Goal: Book appointment/travel/reservation

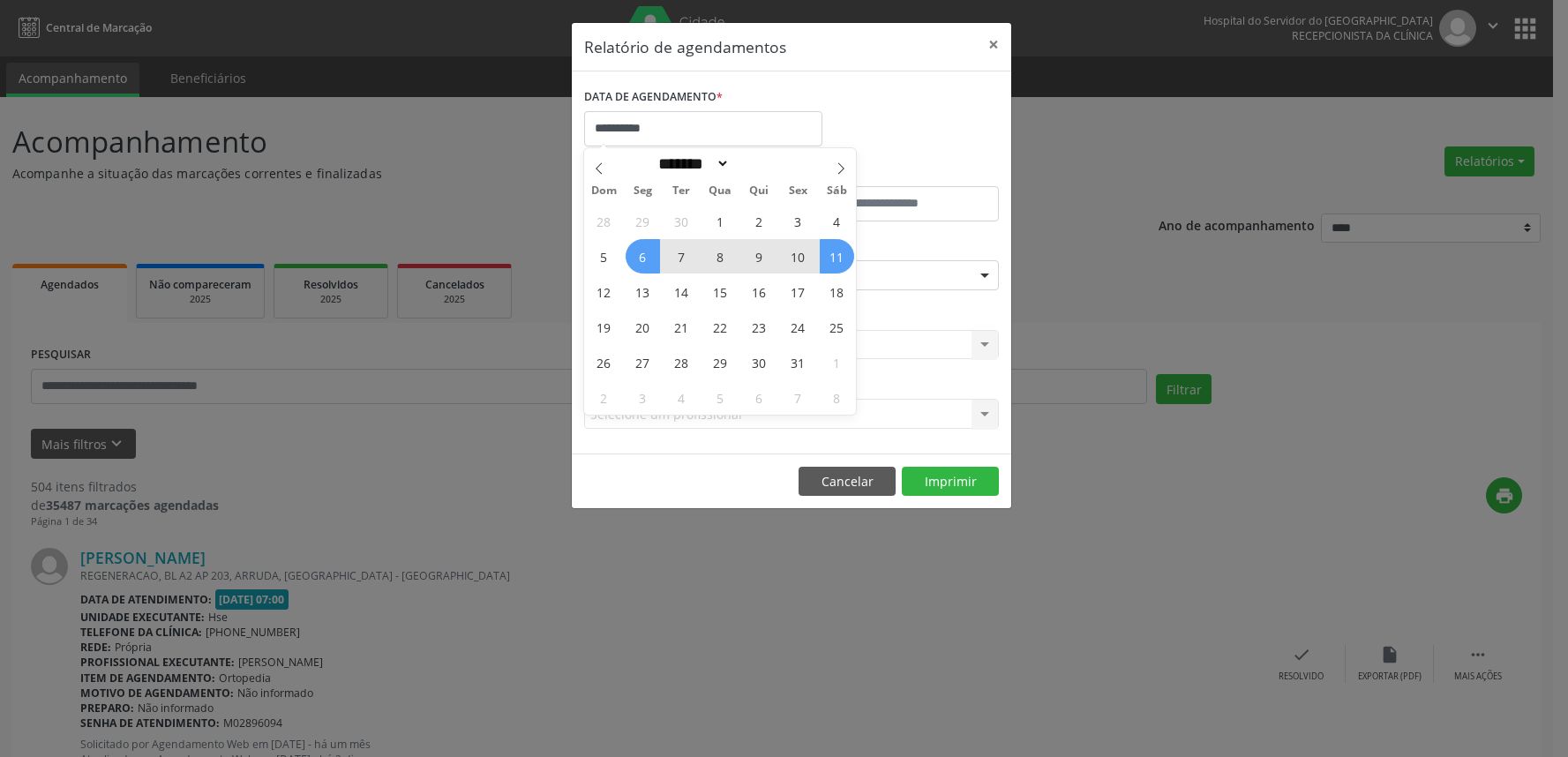
select select "*"
click at [804, 258] on span "10" at bounding box center [798, 257] width 34 height 34
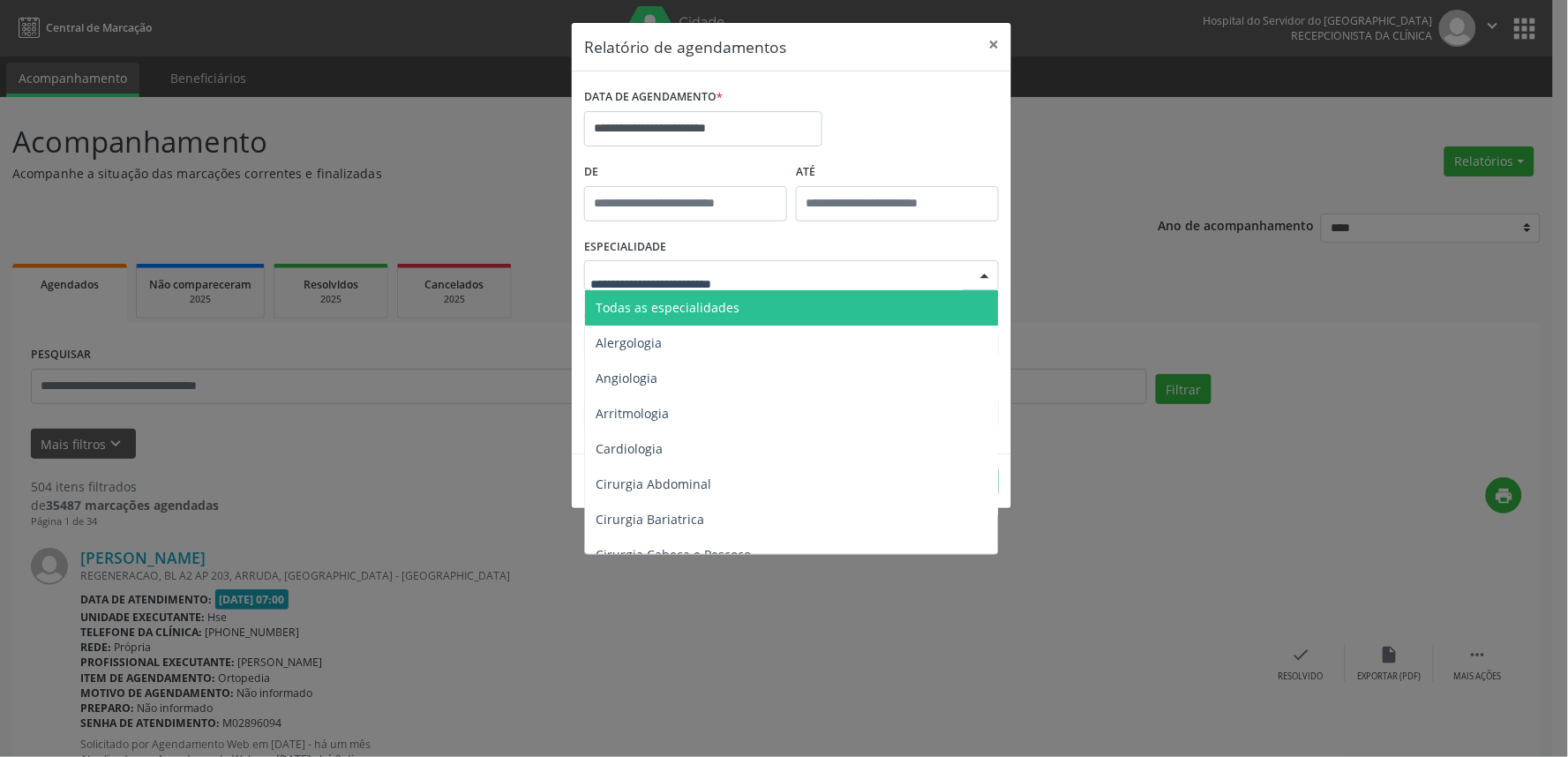
click at [798, 270] on div at bounding box center [791, 275] width 415 height 30
click at [795, 297] on span "Todas as especialidades" at bounding box center [793, 308] width 416 height 35
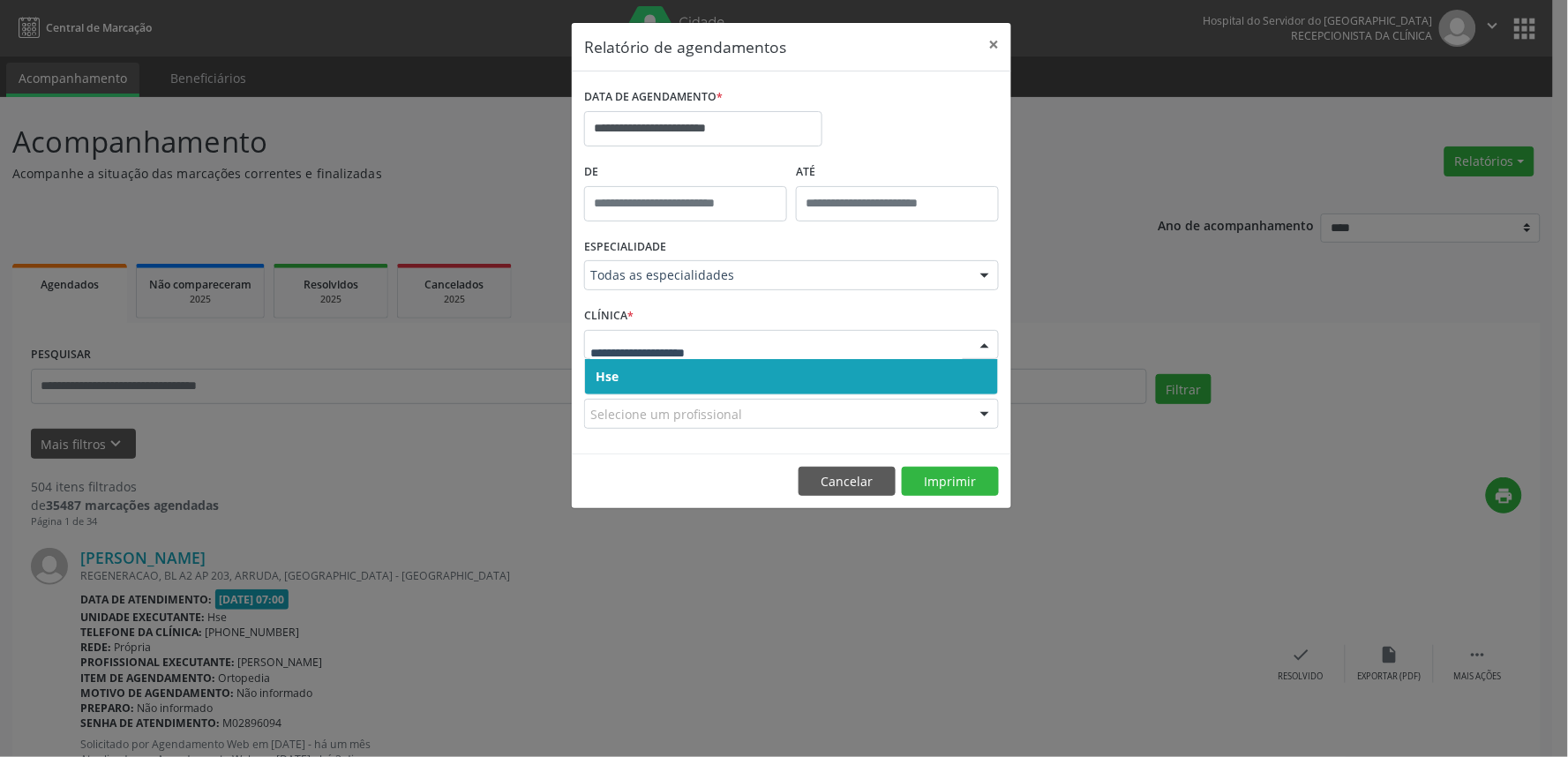
click at [645, 375] on span "Hse" at bounding box center [791, 377] width 413 height 35
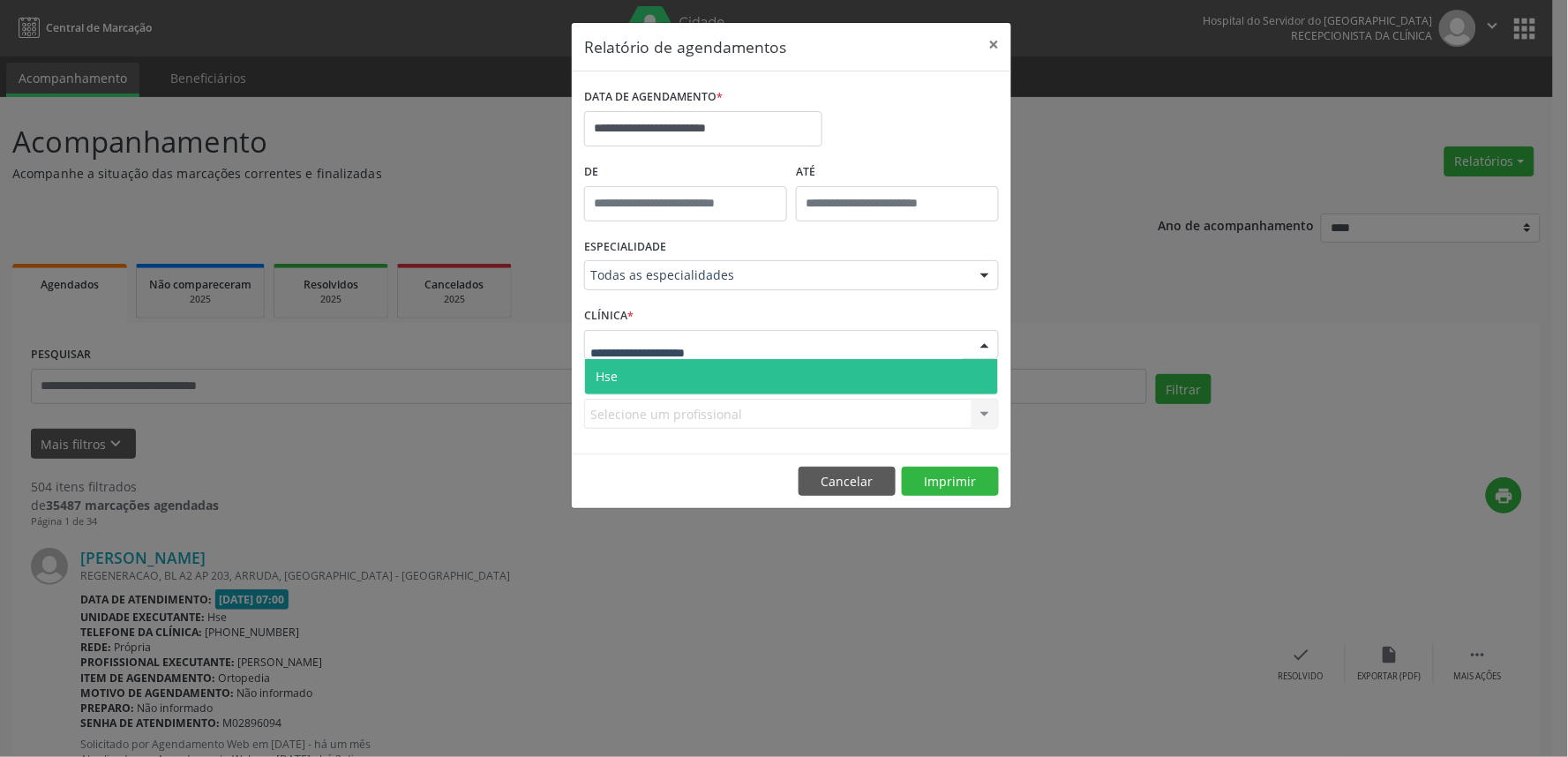
click at [643, 367] on span "Hse" at bounding box center [791, 377] width 413 height 35
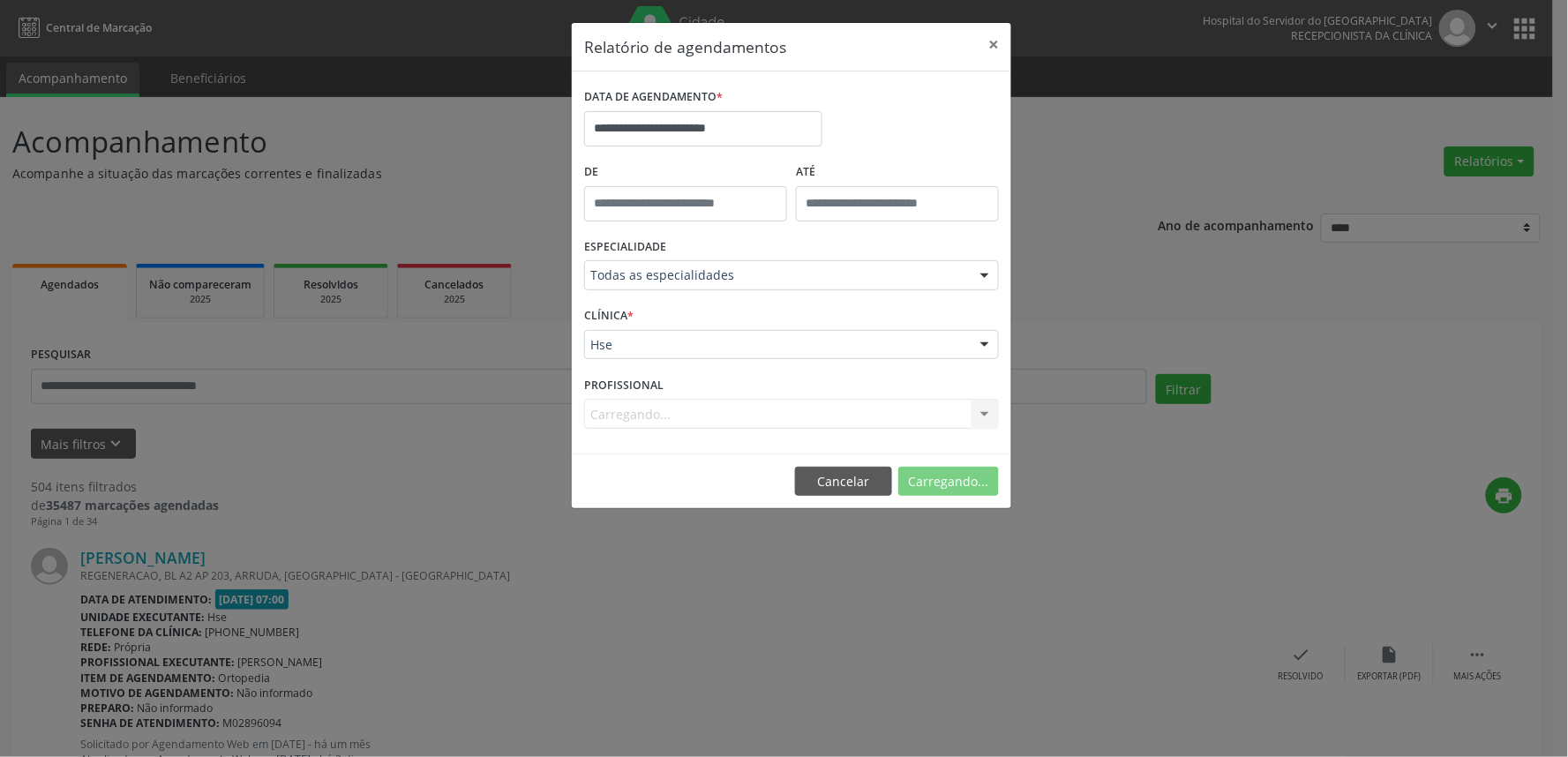
click at [642, 416] on div "Carregando... Nenhum resultado encontrado para: " " Não há nenhuma opção para s…" at bounding box center [791, 413] width 415 height 30
click at [680, 403] on div "Selecione um profissional" at bounding box center [791, 413] width 415 height 30
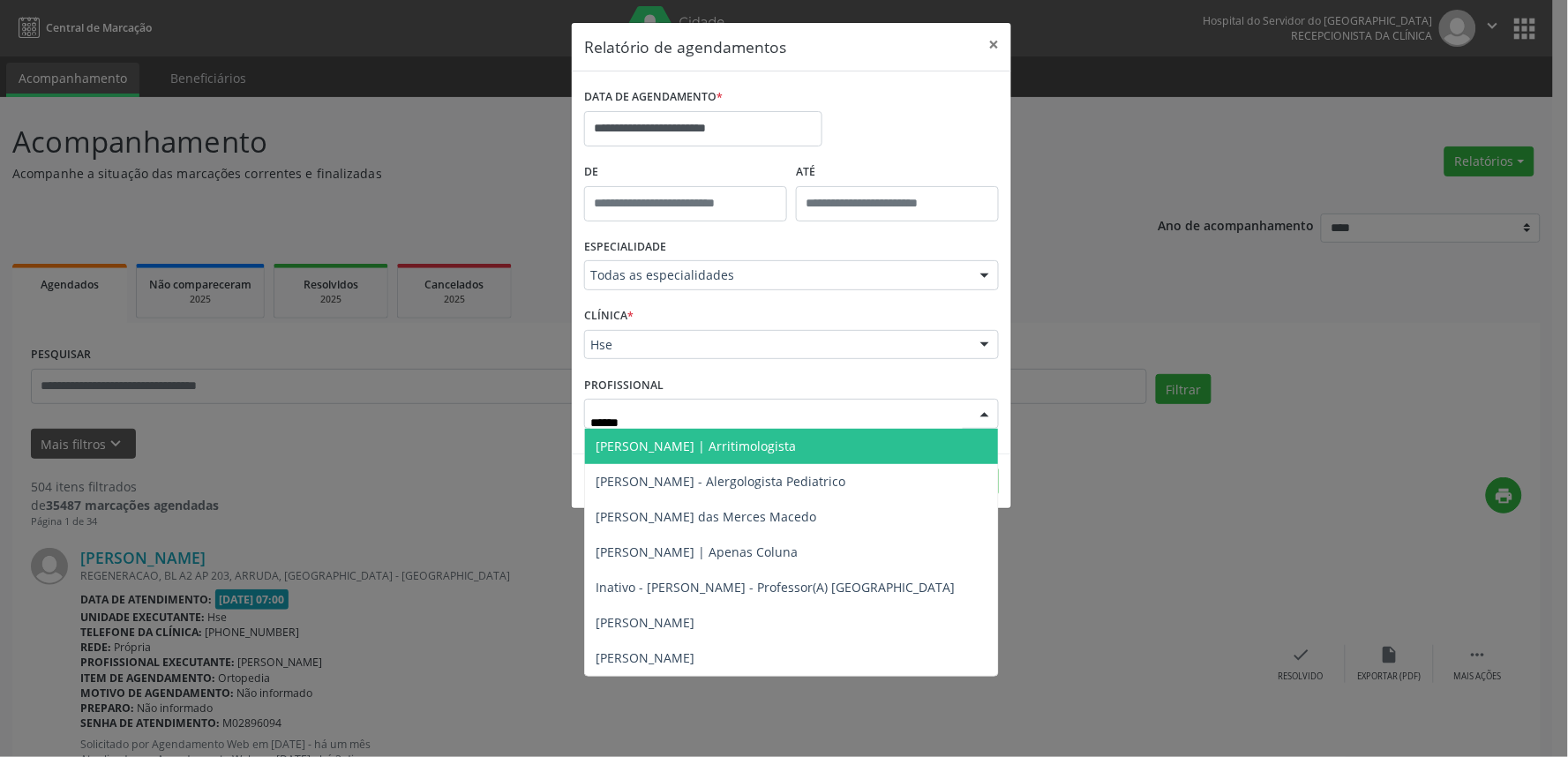
type input "*******"
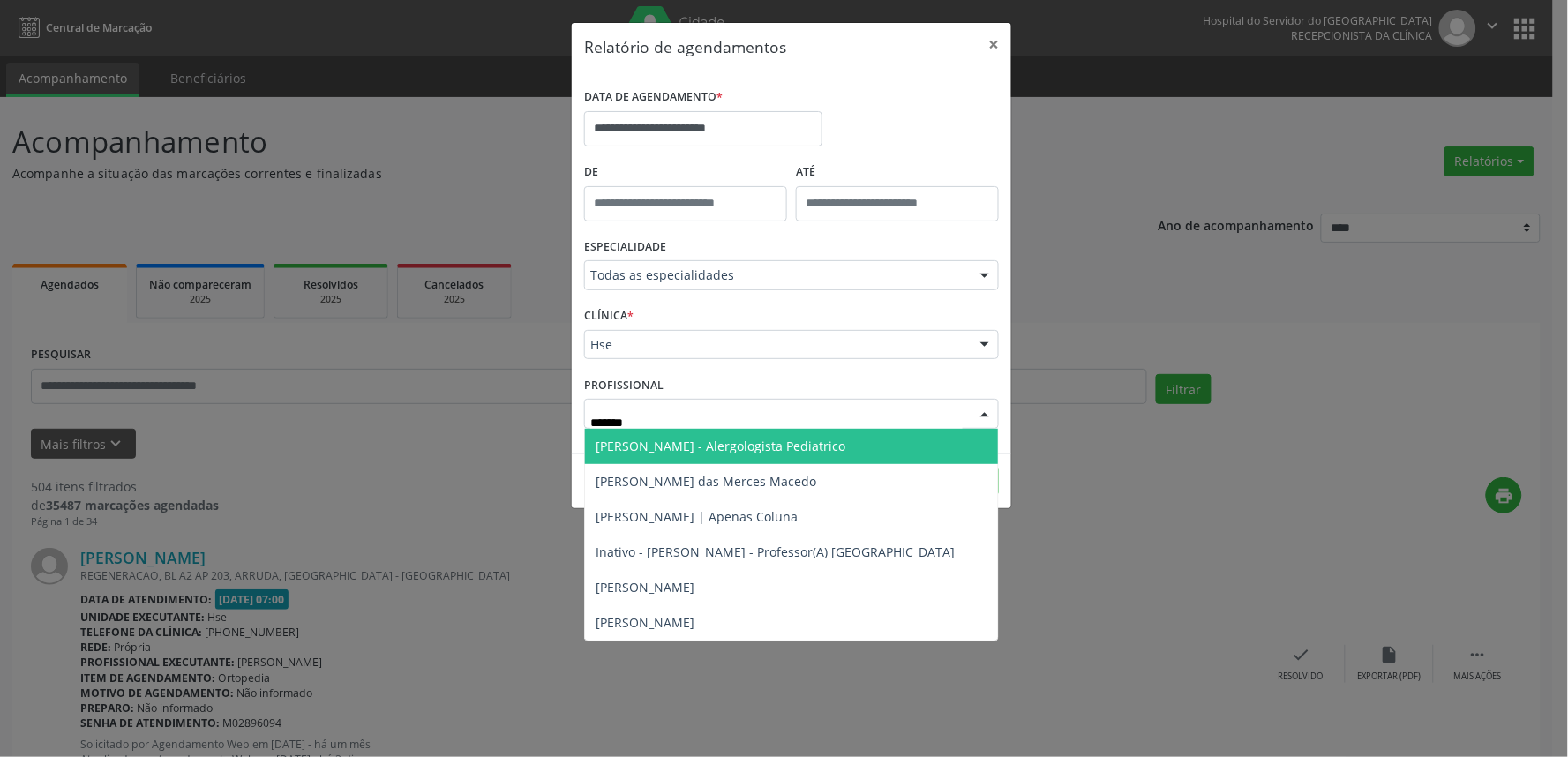
click at [780, 455] on span "[PERSON_NAME] - Alergologista Pediatrico" at bounding box center [791, 447] width 413 height 35
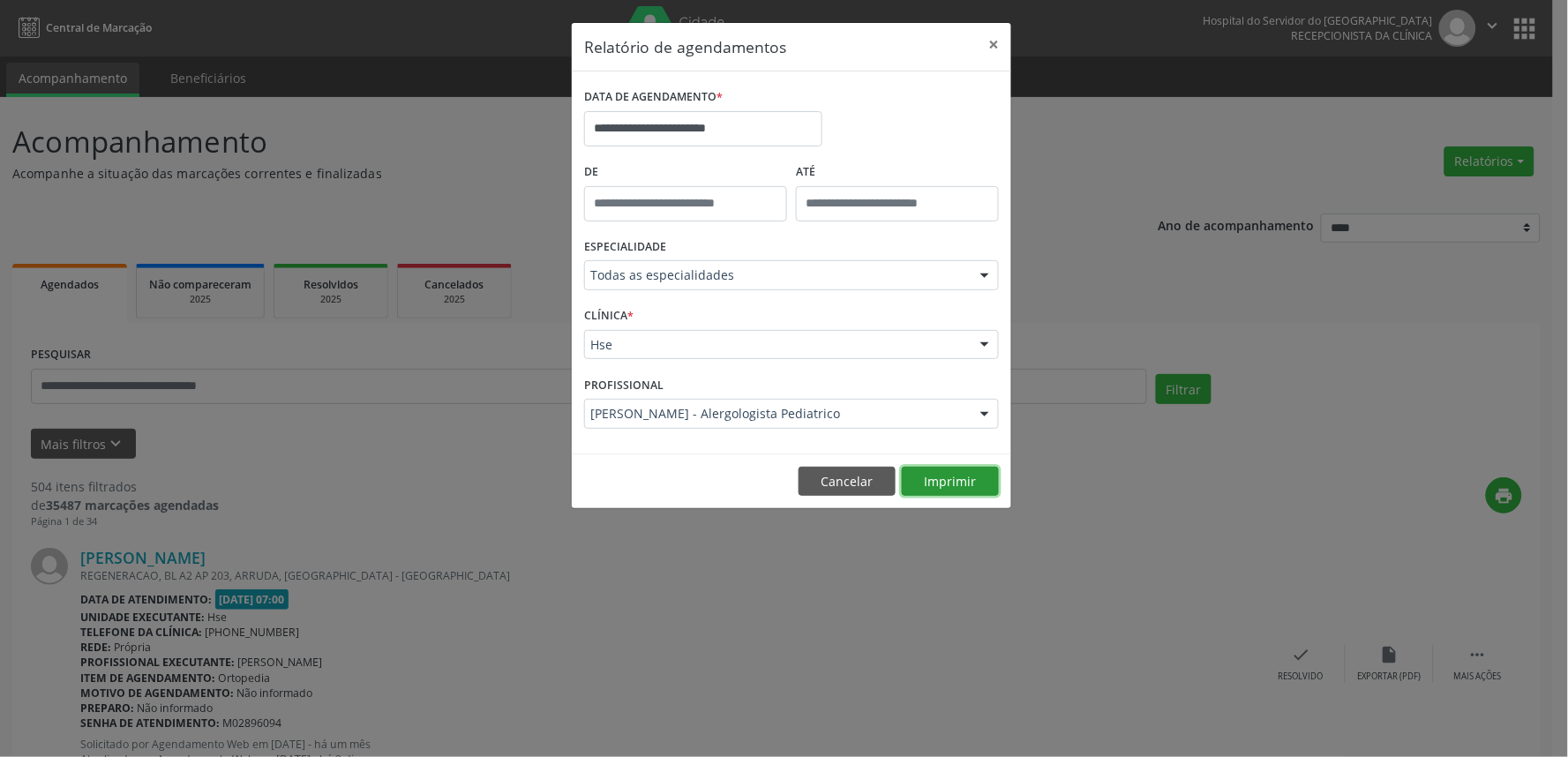
click at [937, 471] on button "Imprimir" at bounding box center [950, 481] width 97 height 30
